Goal: Task Accomplishment & Management: Complete application form

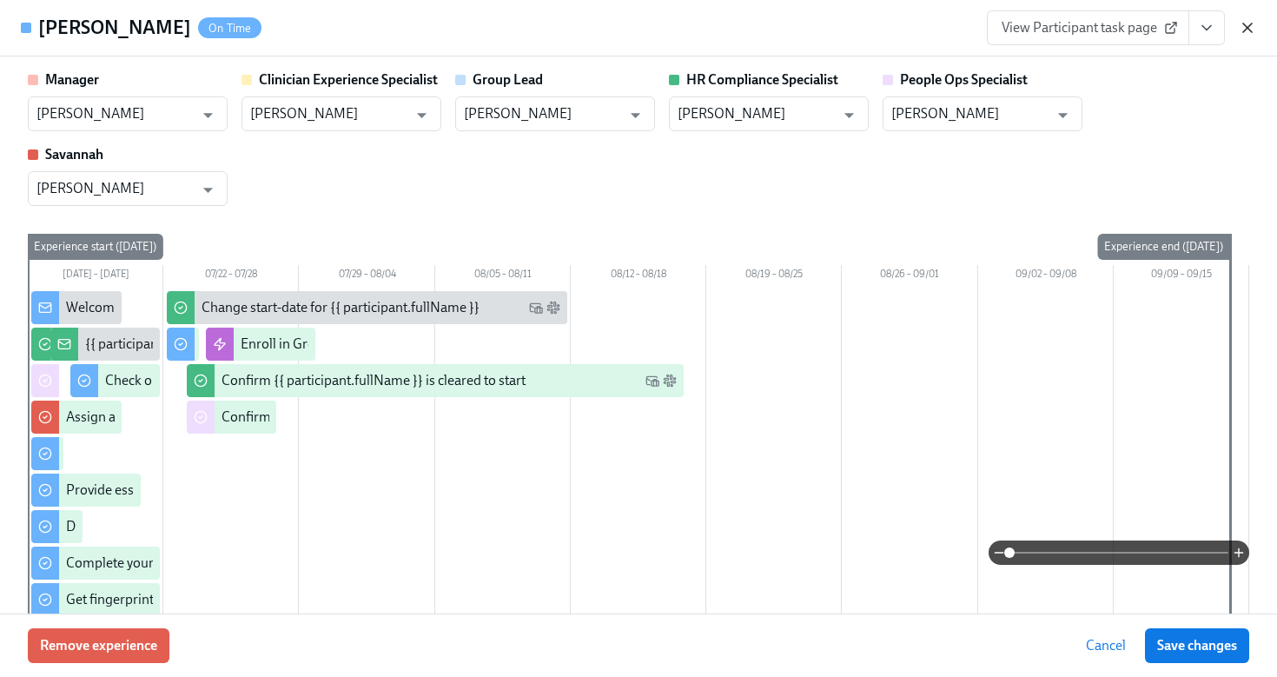
click at [1252, 30] on icon "button" at bounding box center [1246, 27] width 17 height 17
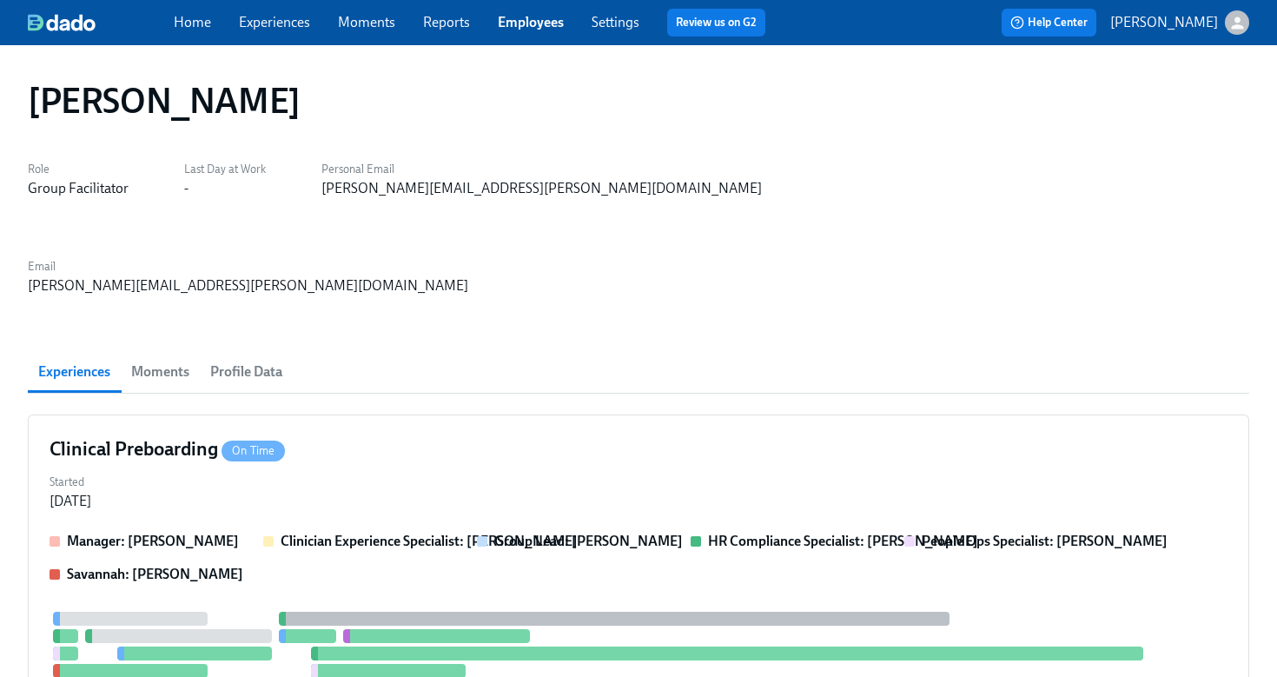
click at [550, 34] on div "Home Experiences Moments Reports Employees Settings Review us on G2" at bounding box center [476, 23] width 605 height 28
click at [533, 17] on link "Employees" at bounding box center [531, 22] width 66 height 17
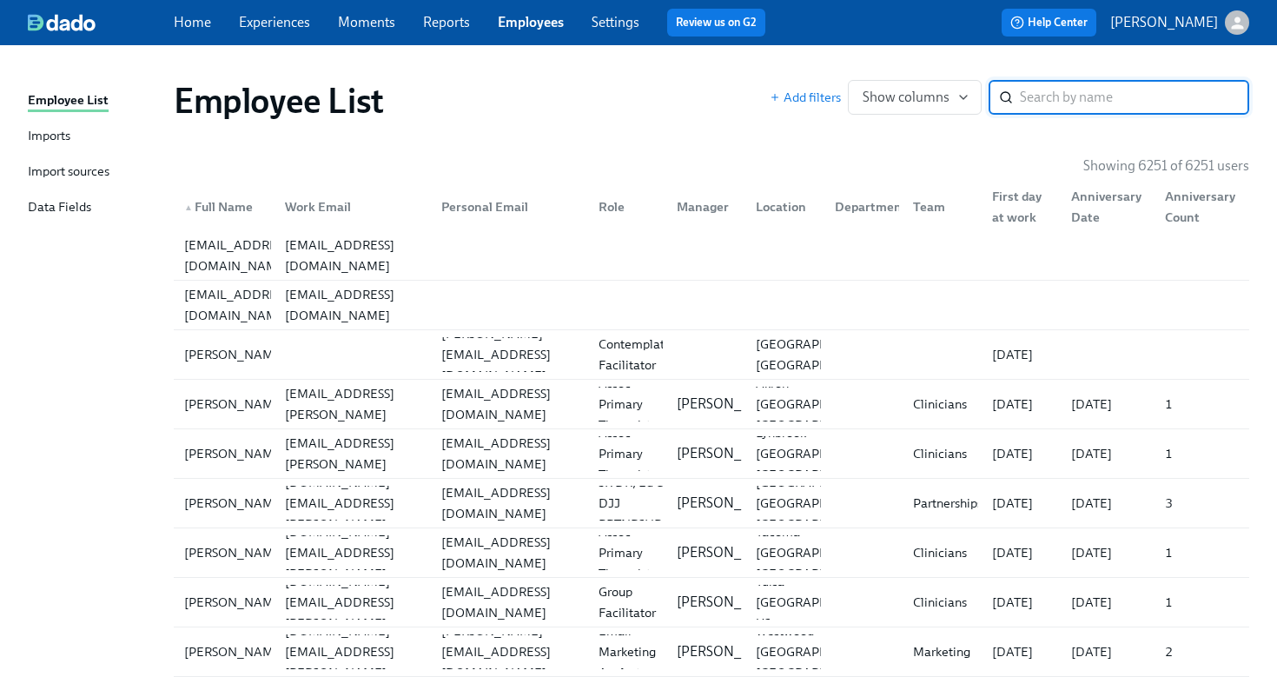
click at [1054, 109] on input "search" at bounding box center [1134, 97] width 229 height 35
type input "corbett"
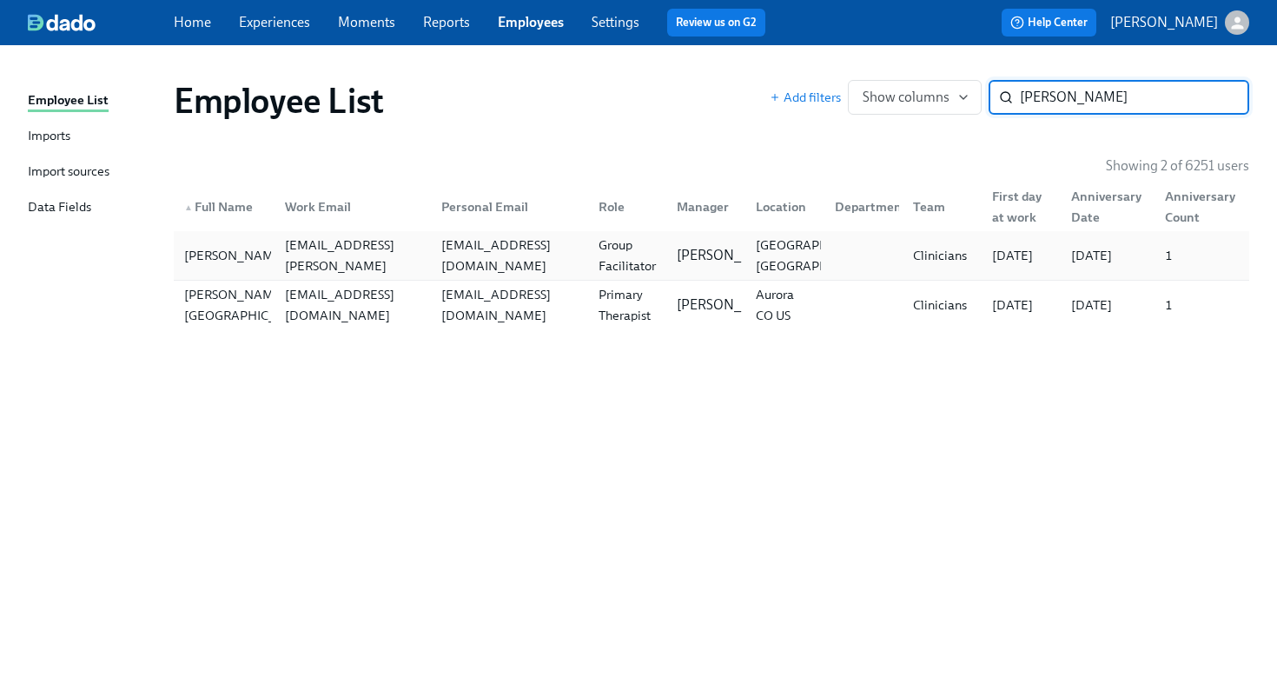
click at [534, 250] on div "lrcorbett19@gmail.com" at bounding box center [509, 255] width 150 height 42
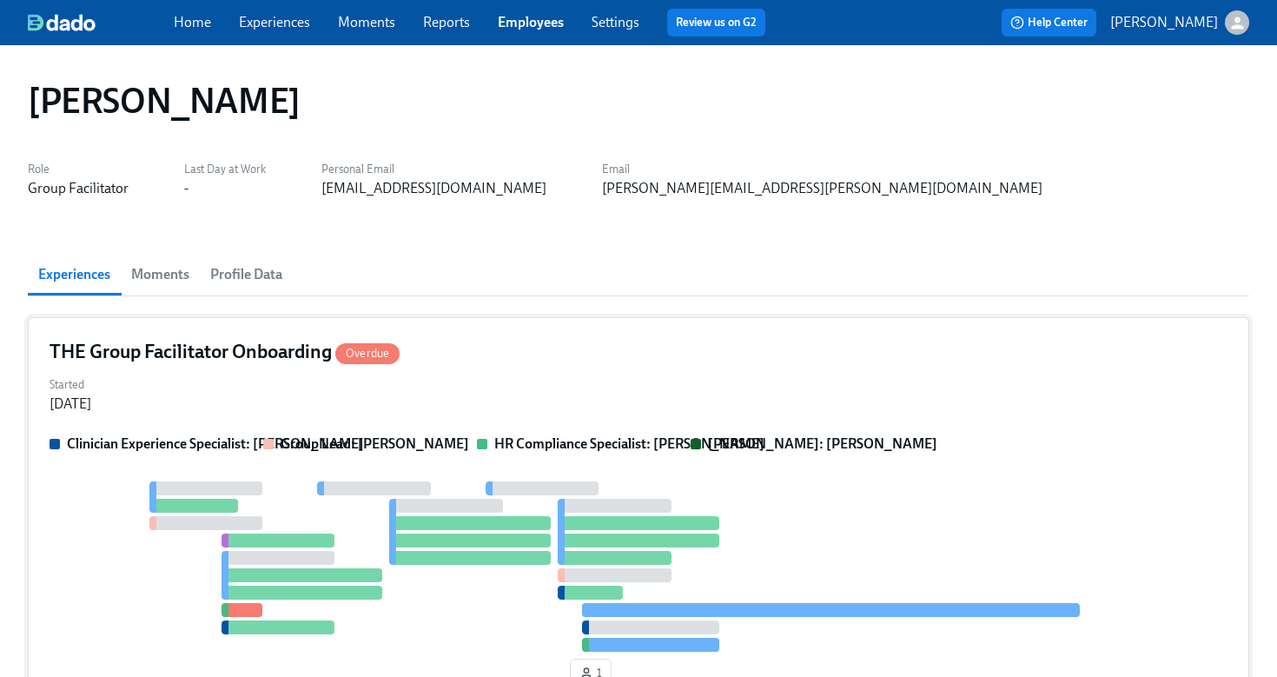
click at [669, 354] on div "THE Group Facilitator Onboarding Overdue" at bounding box center [639, 352] width 1178 height 26
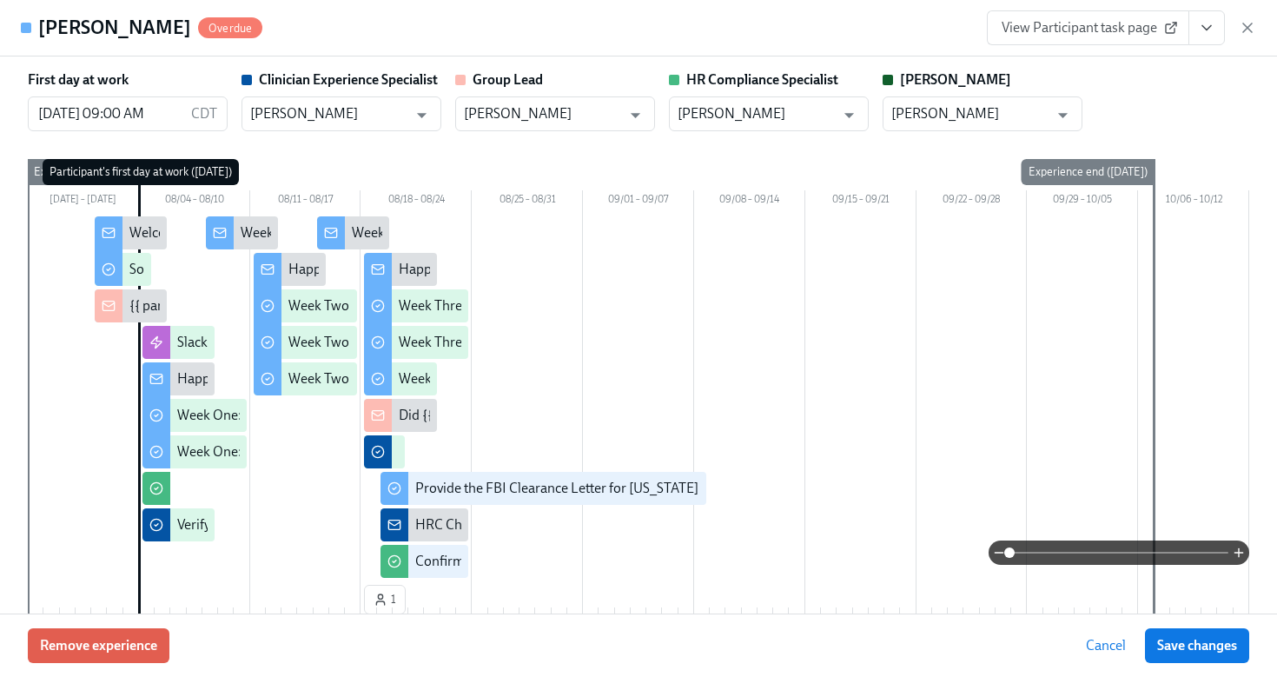
click at [1206, 29] on icon "View task page" at bounding box center [1206, 28] width 9 height 4
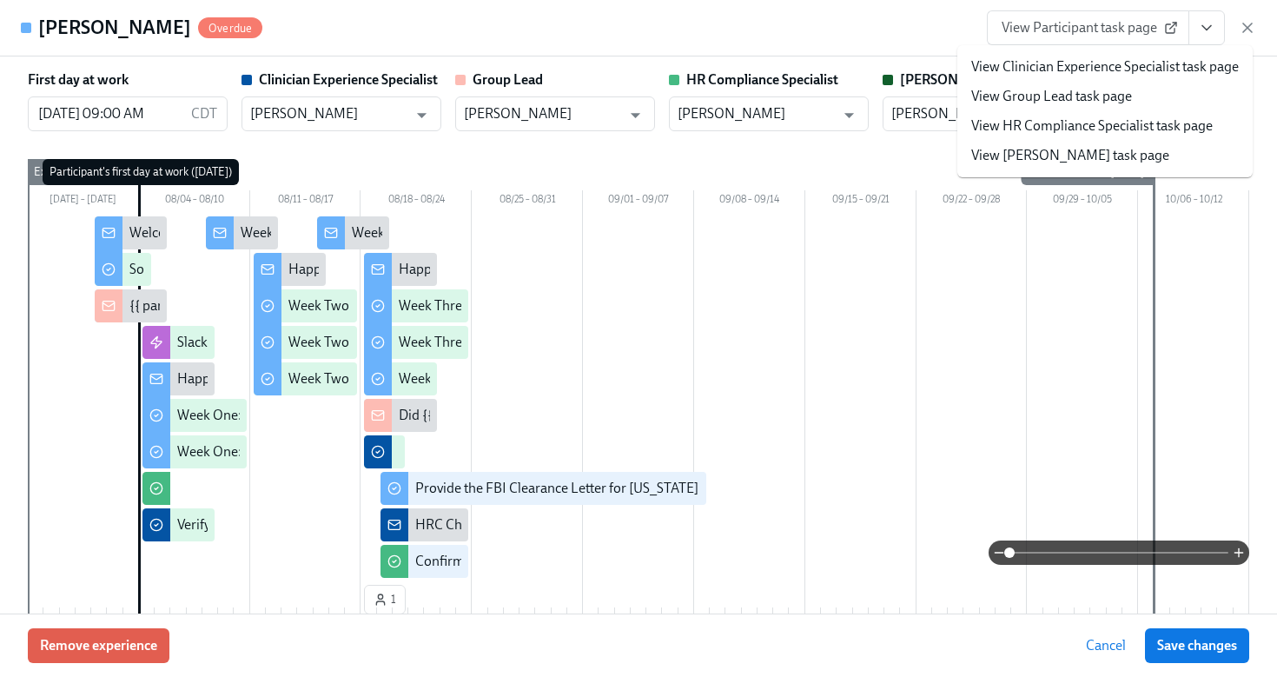
click at [1133, 139] on li "View HR Compliance Specialist task page" at bounding box center [1104, 126] width 295 height 30
click at [992, 127] on link "View HR Compliance Specialist task page" at bounding box center [1091, 125] width 241 height 19
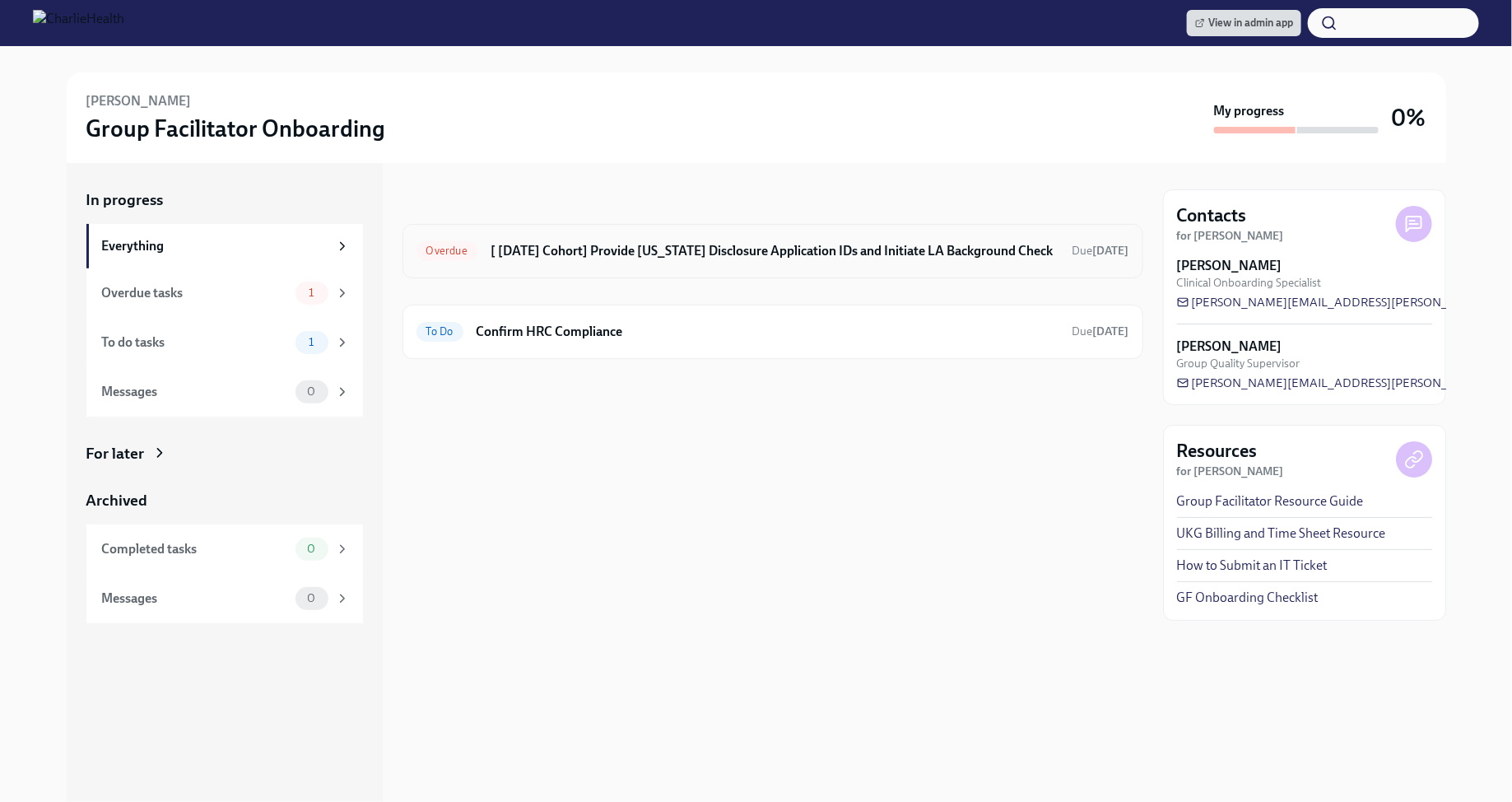
click at [592, 260] on div "Overdue [ [DATE] Cohort] Provide [US_STATE] Disclosure Application IDs and Init…" at bounding box center [773, 251] width 713 height 27
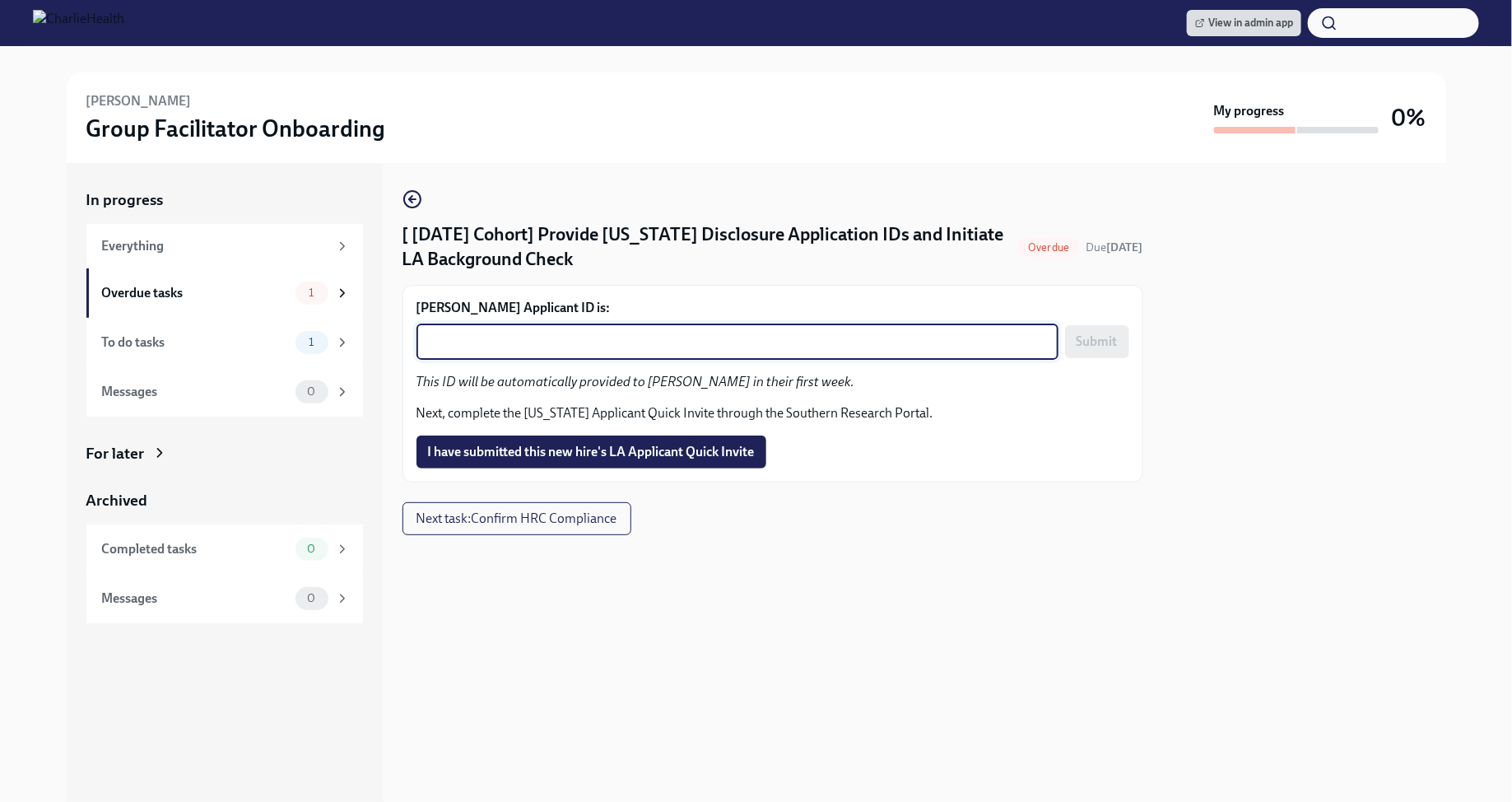
click at [556, 345] on textarea "[PERSON_NAME] Applicant ID is:" at bounding box center [738, 341] width 623 height 20
paste textarea "1242480"
type textarea "1242480"
click at [1099, 340] on span "Submit" at bounding box center [1097, 341] width 41 height 16
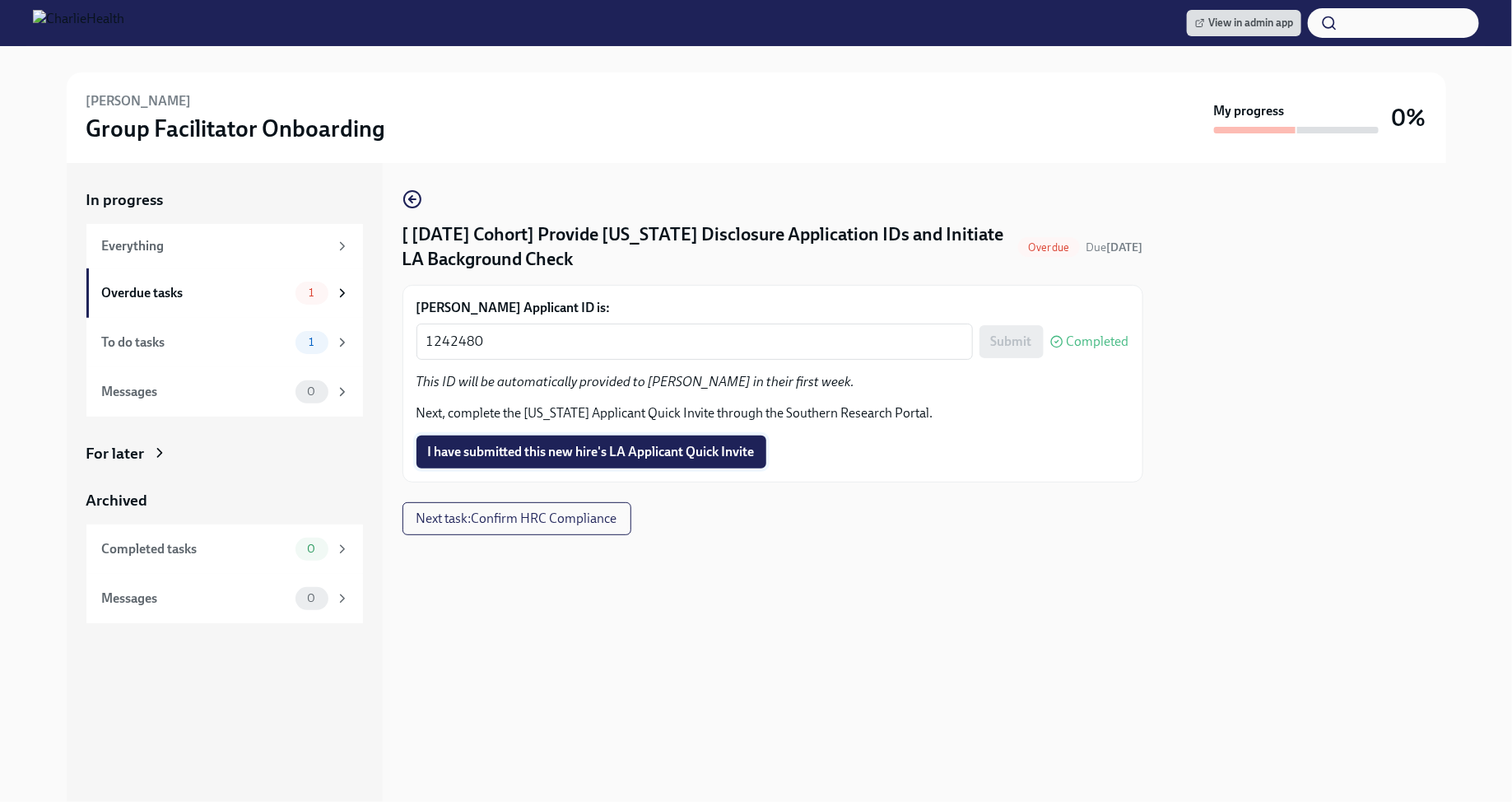
click at [669, 454] on span "I have submitted this new hire's LA Applicant Quick Invite" at bounding box center [592, 451] width 327 height 16
